Goal: Find specific page/section: Find specific page/section

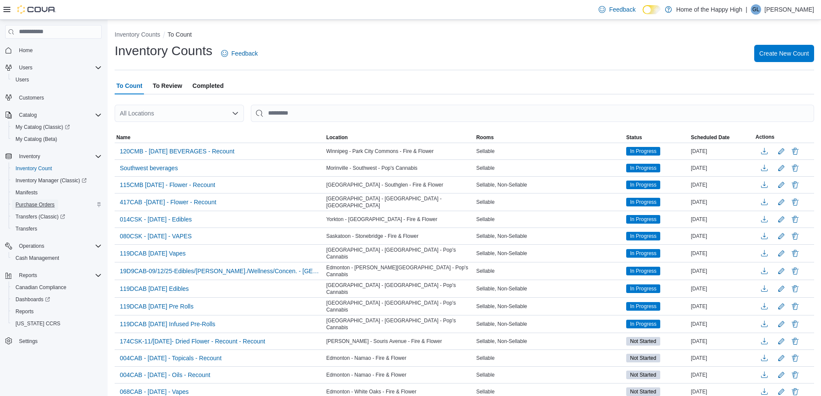
click at [33, 207] on span "Purchase Orders" at bounding box center [35, 204] width 39 height 7
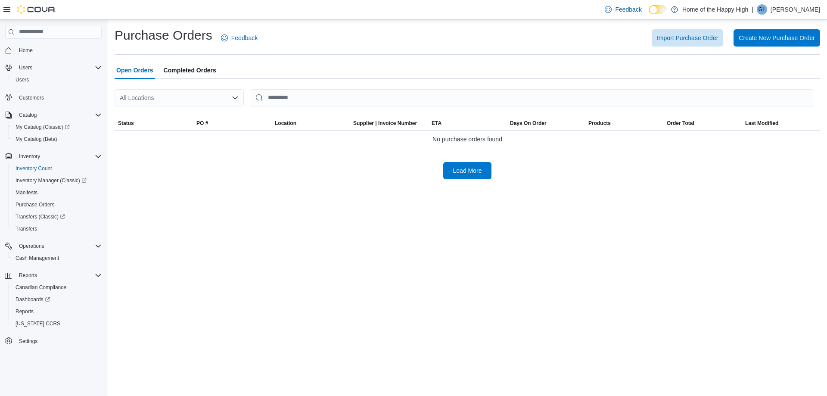
click at [189, 93] on div "All Locations" at bounding box center [179, 97] width 129 height 17
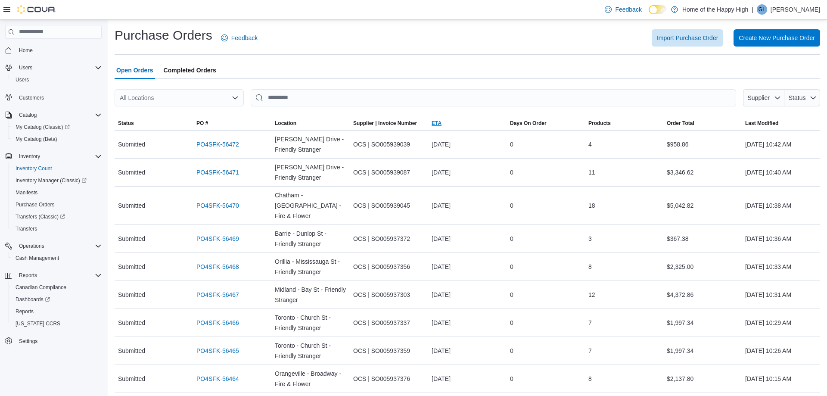
click at [453, 122] on span "ETA" at bounding box center [467, 123] width 78 height 14
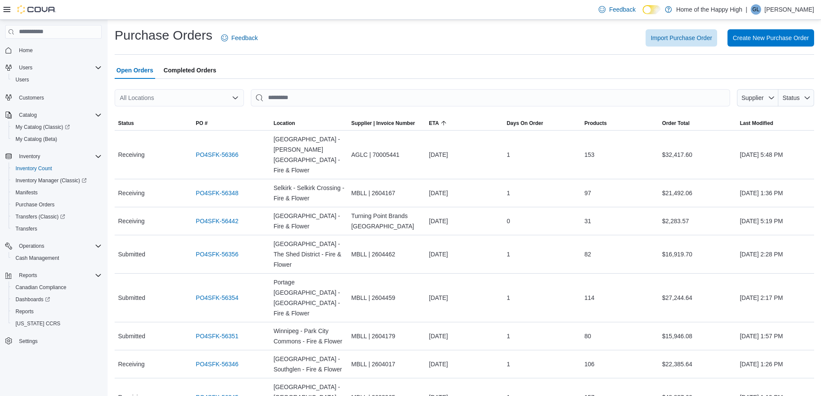
click at [51, 57] on div "Home" at bounding box center [53, 50] width 97 height 16
click at [18, 45] on span "Home" at bounding box center [59, 50] width 86 height 11
